Goal: Task Accomplishment & Management: Use online tool/utility

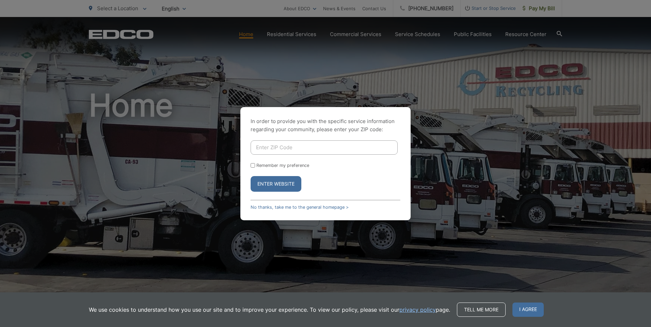
click at [299, 144] on input "Enter ZIP Code" at bounding box center [323, 148] width 147 height 14
drag, startPoint x: 549, startPoint y: 102, endPoint x: 548, endPoint y: 79, distance: 23.5
click at [551, 89] on div "In order to provide you with the specific service information regarding your co…" at bounding box center [325, 163] width 651 height 327
click at [539, 6] on div "In order to provide you with the specific service information regarding your co…" at bounding box center [325, 163] width 651 height 327
drag, startPoint x: 285, startPoint y: 206, endPoint x: 301, endPoint y: 207, distance: 16.4
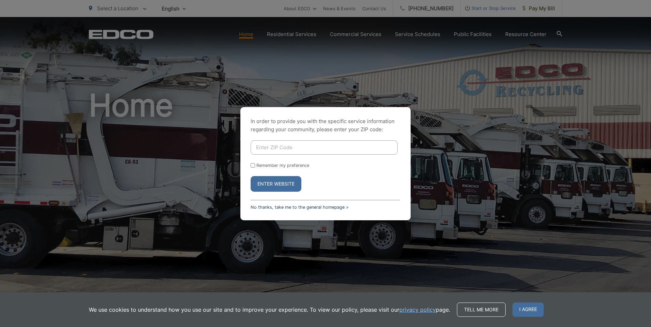
click at [285, 206] on link "No thanks, take me to the general homepage >" at bounding box center [299, 207] width 98 height 5
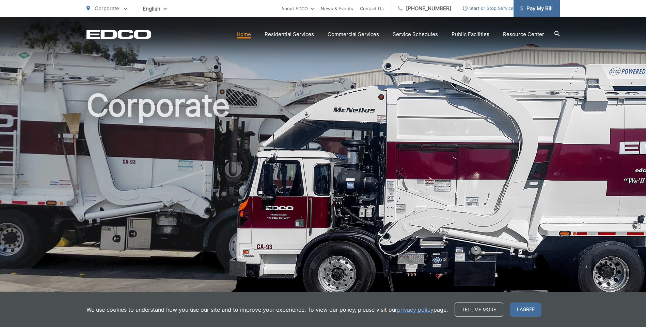
click at [530, 11] on span "Pay My Bill" at bounding box center [536, 8] width 32 height 8
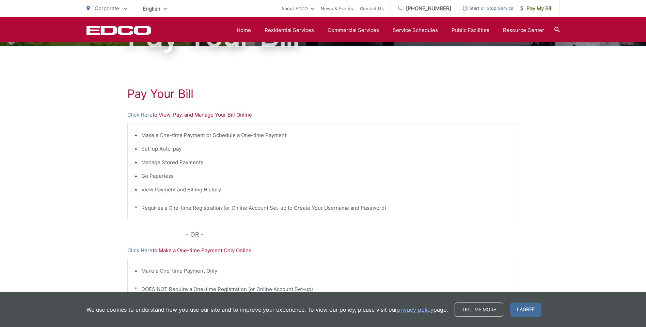
scroll to position [88, 0]
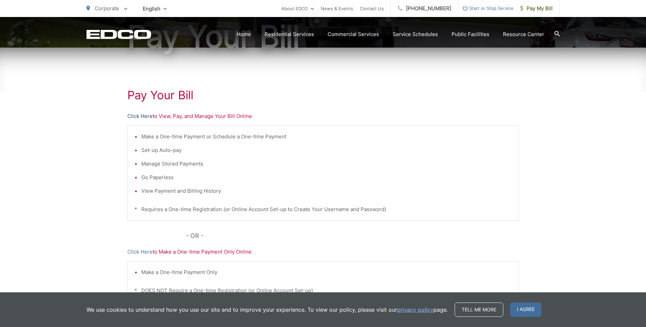
click at [134, 117] on link "Click Here" at bounding box center [139, 116] width 25 height 8
